Goal: Task Accomplishment & Management: Manage account settings

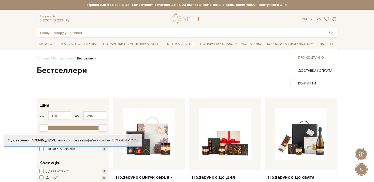
click at [319, 58] on link "Про компанію" at bounding box center [315, 57] width 34 height 5
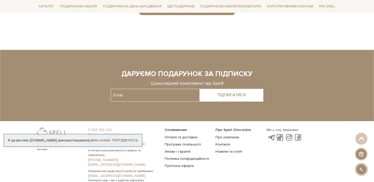
scroll to position [414, 0]
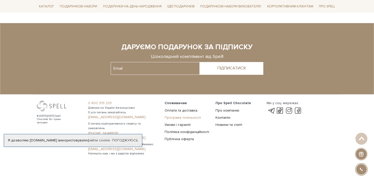
click at [188, 117] on link "Програма лояльності" at bounding box center [183, 117] width 36 height 4
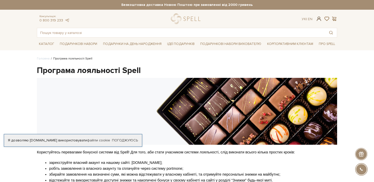
click at [317, 19] on span at bounding box center [319, 18] width 6 height 5
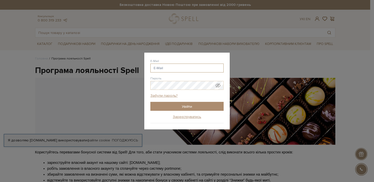
click at [168, 69] on input "E-Mail" at bounding box center [186, 67] width 73 height 9
type input "[EMAIL_ADDRESS][DOMAIN_NAME]"
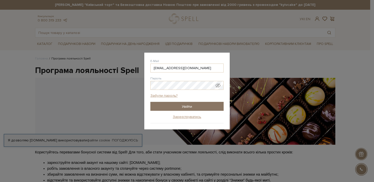
click at [189, 103] on input "Увійти" at bounding box center [186, 106] width 73 height 9
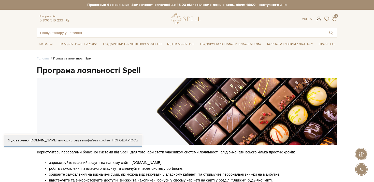
click at [318, 18] on span at bounding box center [319, 18] width 6 height 5
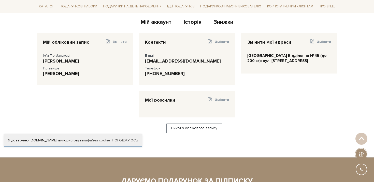
scroll to position [23, 0]
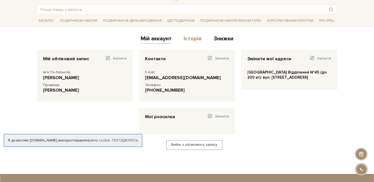
click at [200, 37] on link "Історія" at bounding box center [193, 39] width 18 height 8
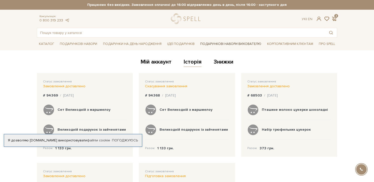
click at [219, 43] on link "Подарункові набори вихователю" at bounding box center [230, 43] width 65 height 9
click at [230, 65] on link "Знижки" at bounding box center [224, 62] width 20 height 8
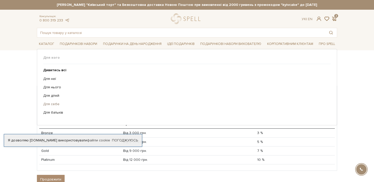
click at [48, 104] on link "Для себе" at bounding box center [185, 104] width 284 height 5
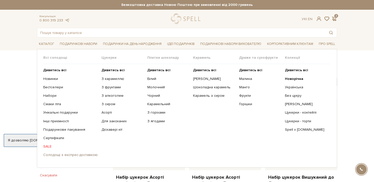
click link "Солодощі з експрес-доставкою"
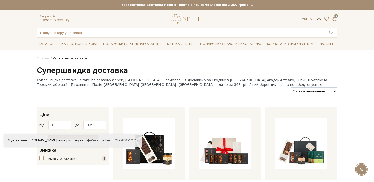
click at [319, 18] on span at bounding box center [319, 18] width 6 height 5
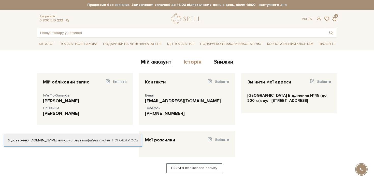
click at [186, 64] on link "Історія" at bounding box center [193, 62] width 18 height 8
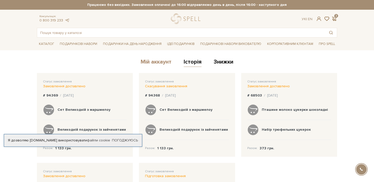
click at [151, 64] on link "Мій аккаунт" at bounding box center [156, 62] width 31 height 8
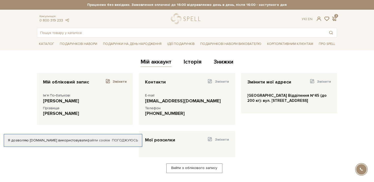
click at [117, 81] on span "Змінити" at bounding box center [120, 81] width 14 height 4
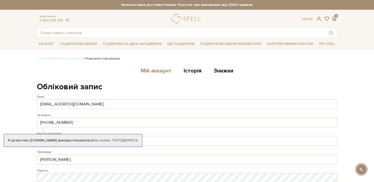
click at [160, 71] on link "Мій аккаунт" at bounding box center [156, 71] width 31 height 8
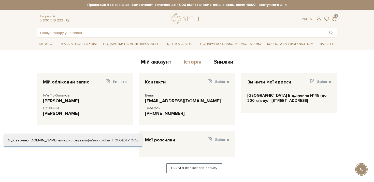
click at [195, 64] on link "Історія" at bounding box center [193, 62] width 18 height 8
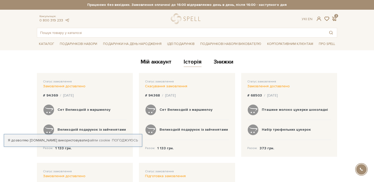
click at [225, 64] on link "Знижки" at bounding box center [224, 62] width 20 height 8
